Goal: Check status: Check status

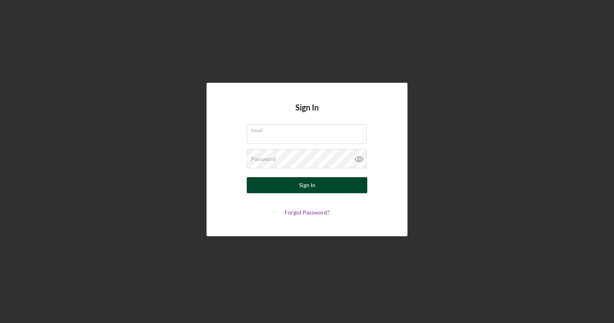
type input "[EMAIL_ADDRESS][DOMAIN_NAME]"
click at [323, 191] on button "Sign In" at bounding box center [307, 185] width 121 height 16
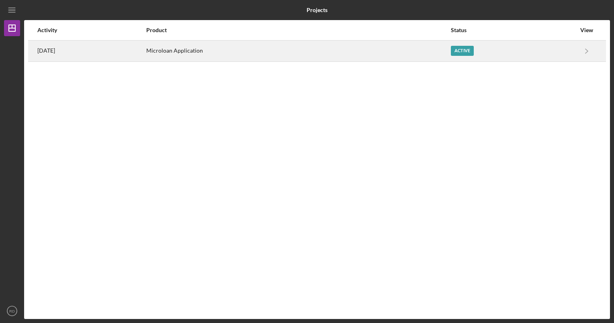
click at [572, 46] on div "Active" at bounding box center [513, 51] width 125 height 20
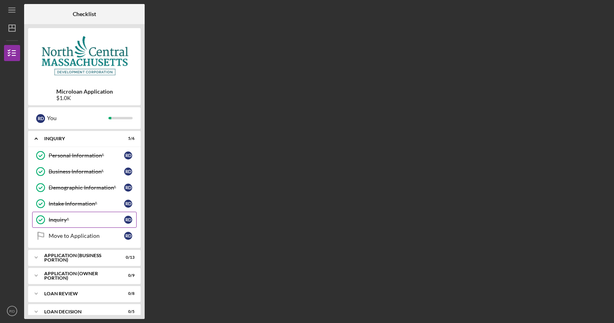
click at [73, 217] on div "Inquiry*" at bounding box center [87, 220] width 76 height 6
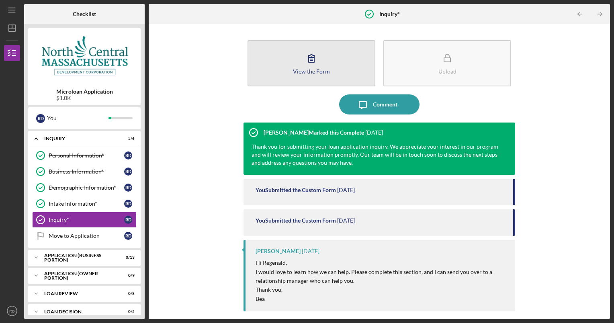
click at [325, 70] on div "View the Form" at bounding box center [311, 71] width 37 height 6
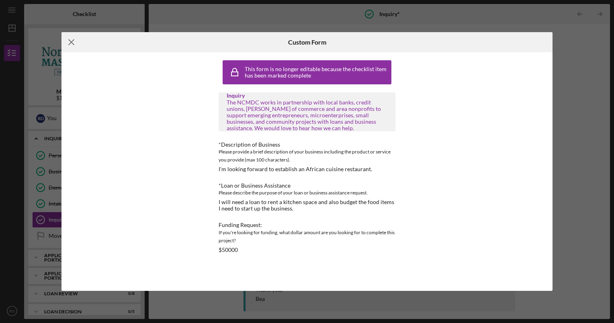
click at [74, 42] on icon "Icon/Menu Close" at bounding box center [71, 42] width 20 height 20
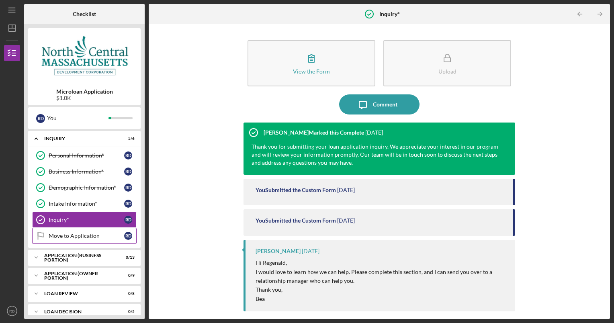
click at [72, 240] on link "Move to Application Move to Application R D" at bounding box center [84, 236] width 104 height 16
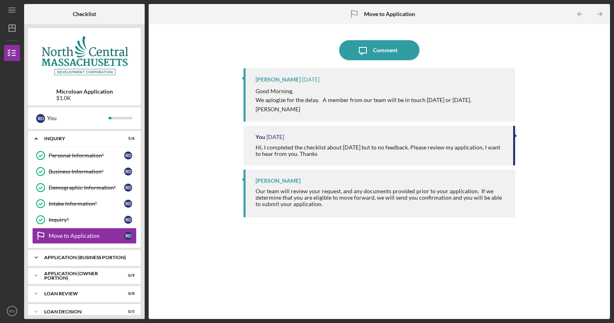
click at [69, 259] on div "APPLICATION (BUSINESS PORTION)" at bounding box center [87, 257] width 86 height 5
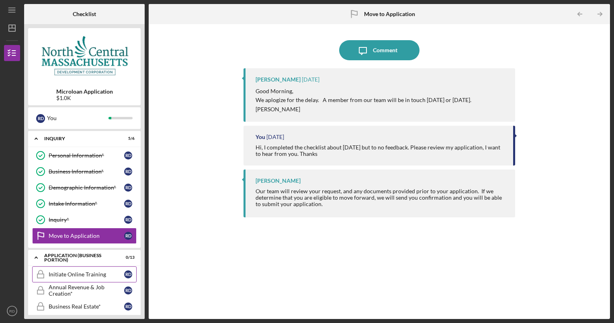
click at [67, 275] on div "Initiate Online Training" at bounding box center [87, 274] width 76 height 6
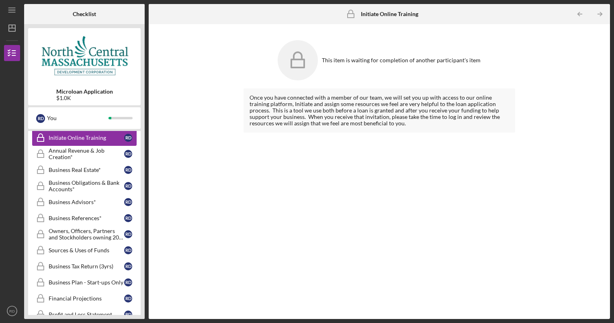
scroll to position [255, 0]
